Goal: Information Seeking & Learning: Learn about a topic

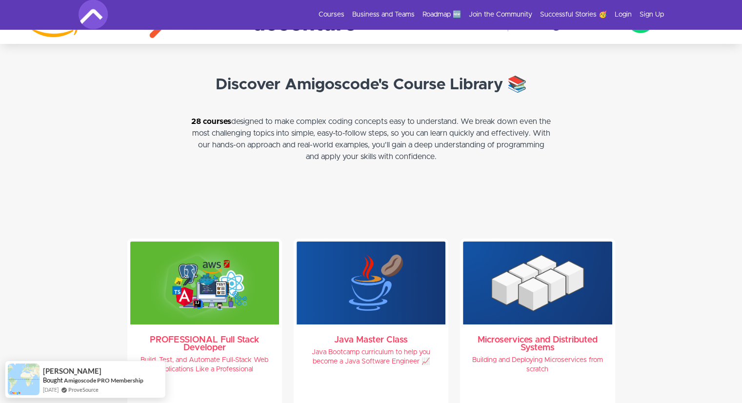
scroll to position [1902, 0]
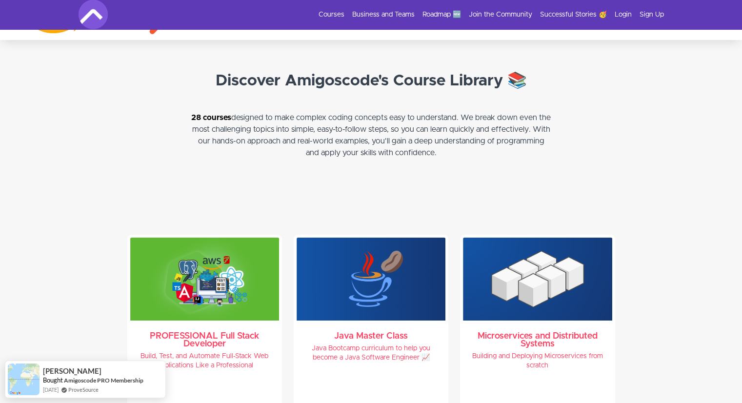
click at [401, 75] on strong "Discover Amigoscode's Course Library 📚" at bounding box center [371, 81] width 311 height 16
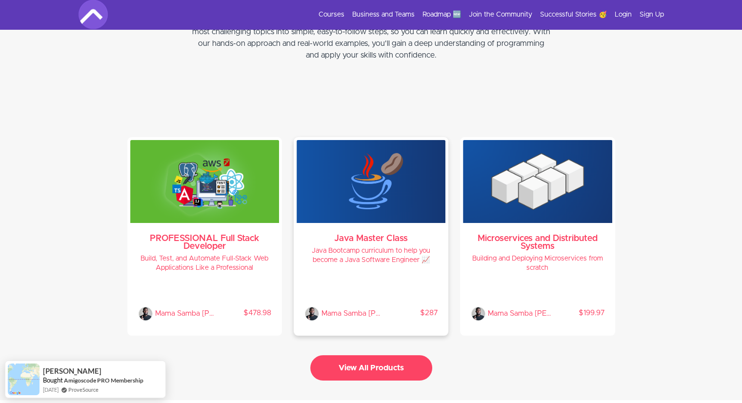
click at [353, 194] on img at bounding box center [371, 181] width 149 height 83
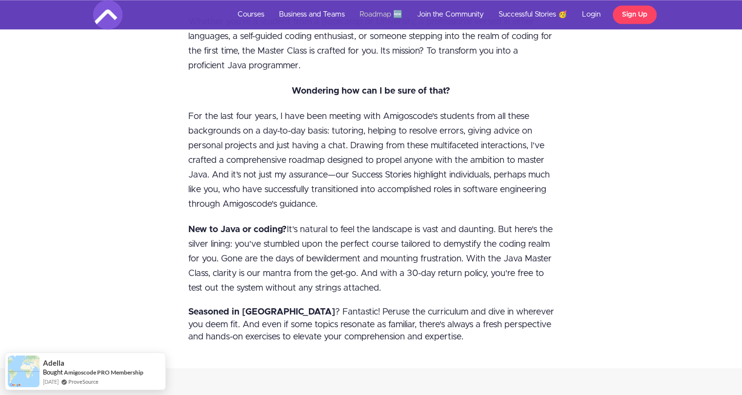
scroll to position [1317, 0]
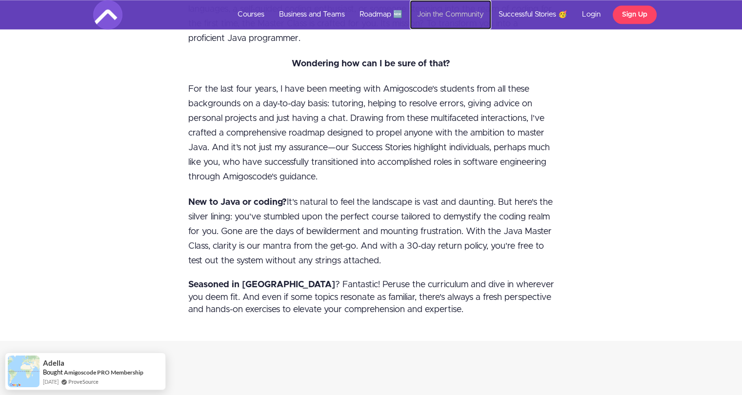
click at [465, 24] on link "Join the Community" at bounding box center [450, 14] width 81 height 29
